Goal: Transaction & Acquisition: Purchase product/service

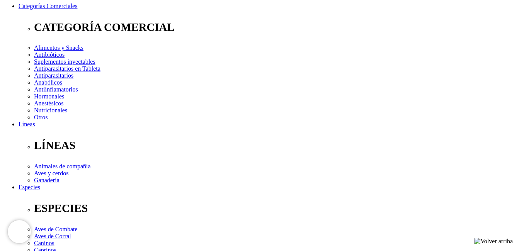
scroll to position [77, 0]
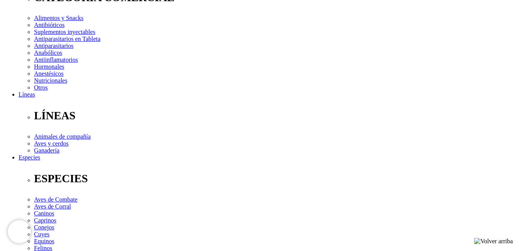
scroll to position [155, 0]
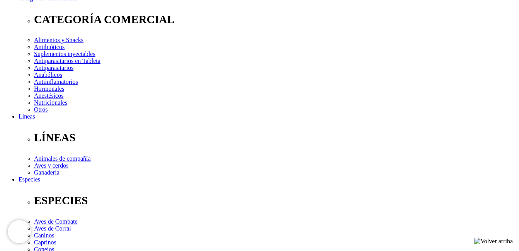
scroll to position [77, 0]
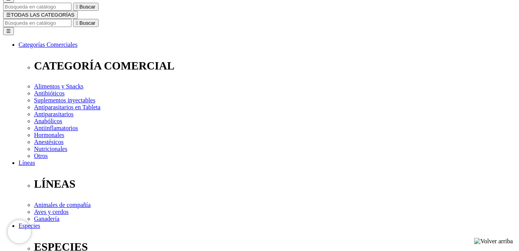
select select "164"
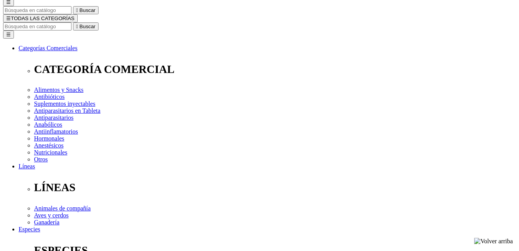
scroll to position [77, 0]
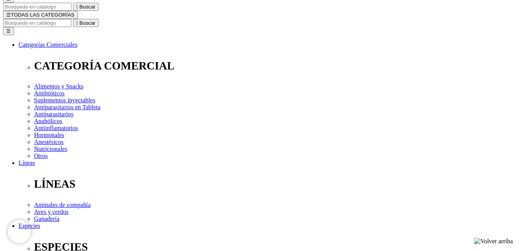
radio input "true"
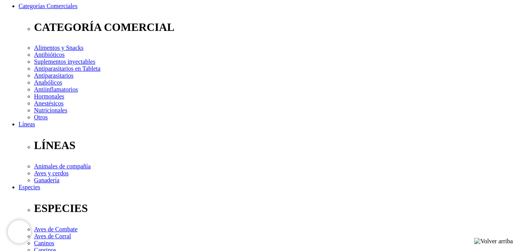
select select "2"
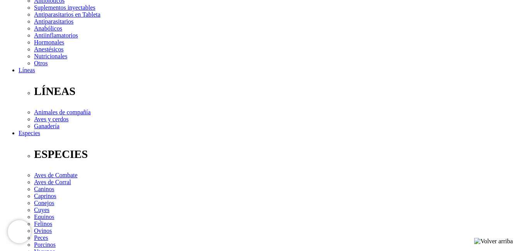
scroll to position [93, 0]
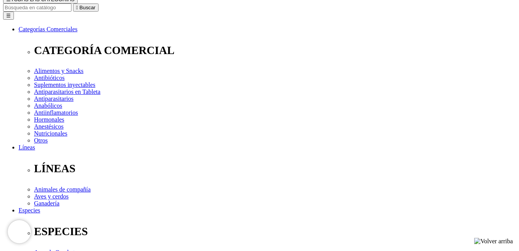
select select "3"
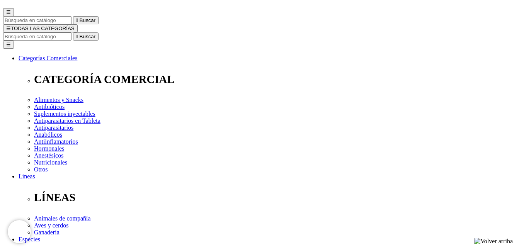
scroll to position [77, 0]
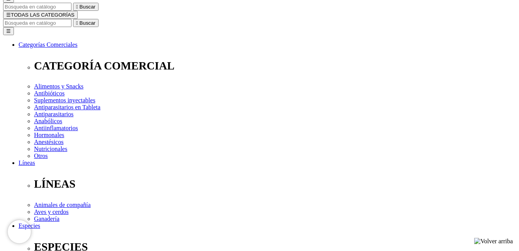
select select "2"
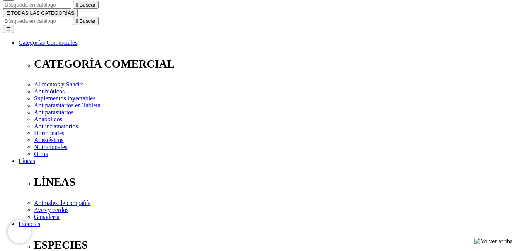
scroll to position [77, 0]
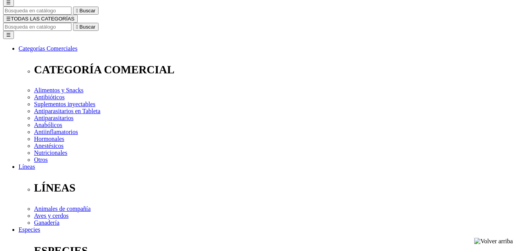
scroll to position [77, 0]
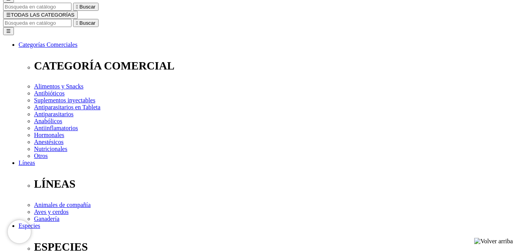
select select "72"
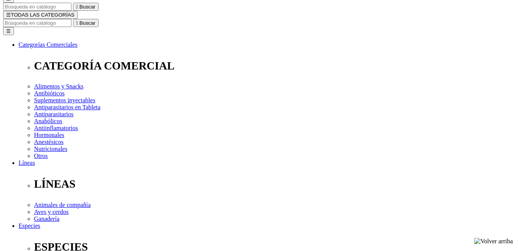
select select "2"
select select "3"
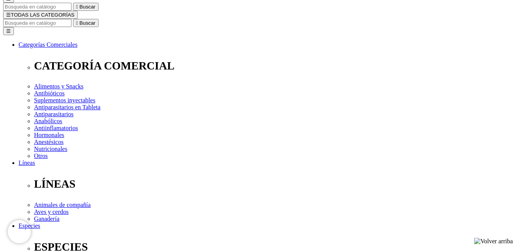
select select "3"
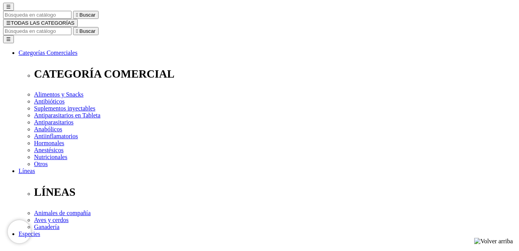
scroll to position [77, 0]
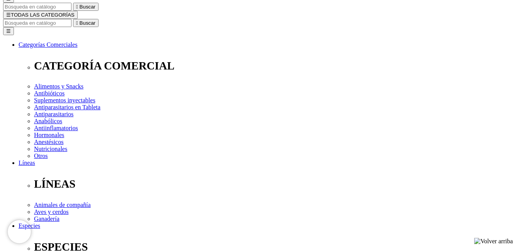
select select "2"
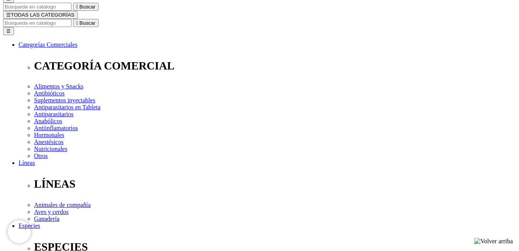
select select "3"
select select "2"
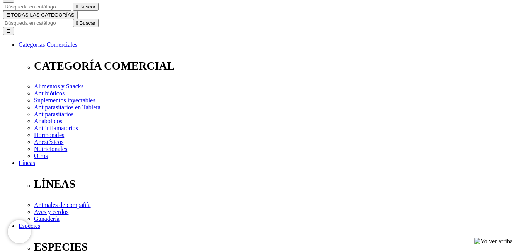
select select "2"
